Goal: Navigation & Orientation: Find specific page/section

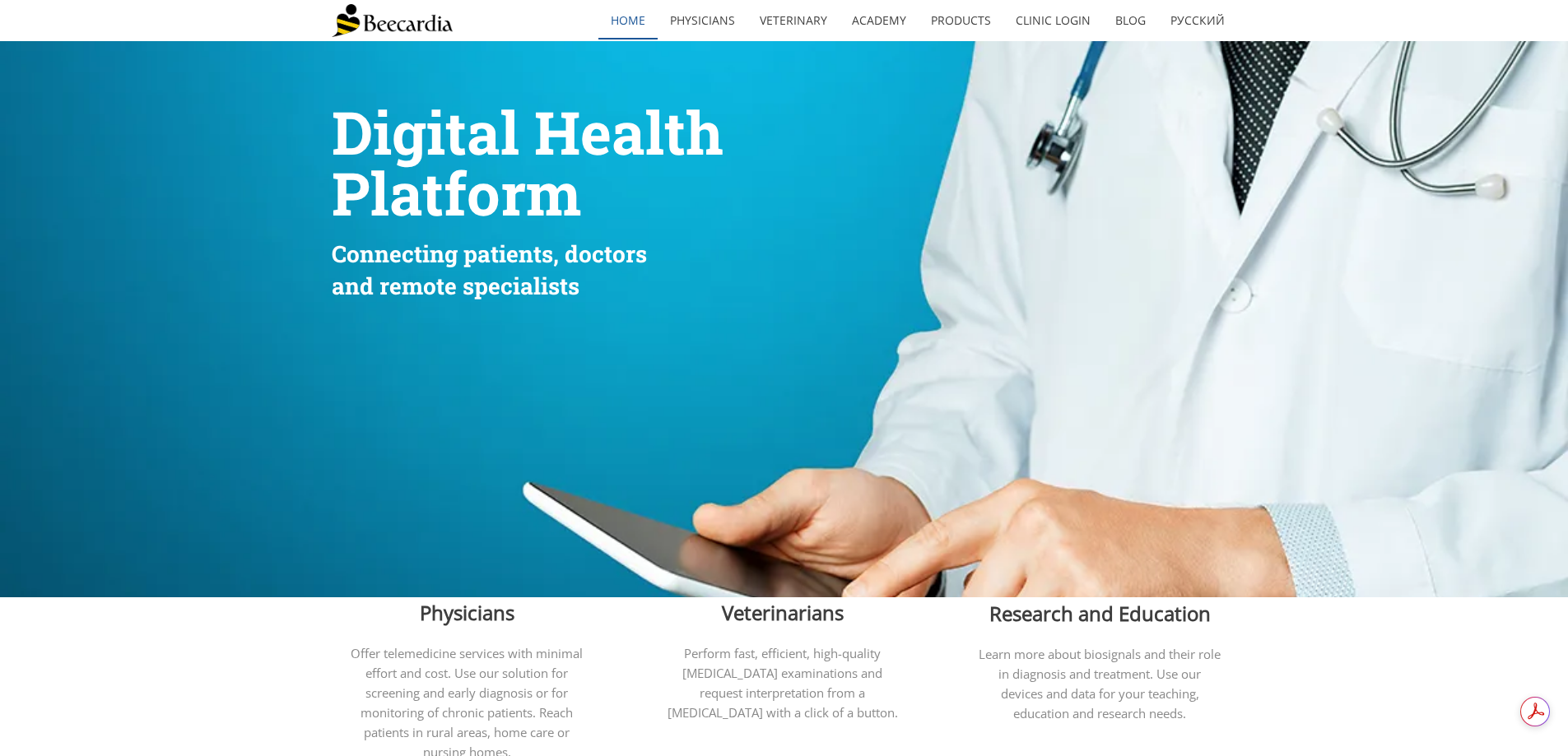
click at [645, 17] on link "home" at bounding box center [628, 20] width 59 height 38
click at [412, 25] on img at bounding box center [392, 20] width 121 height 33
